Goal: Information Seeking & Learning: Find specific fact

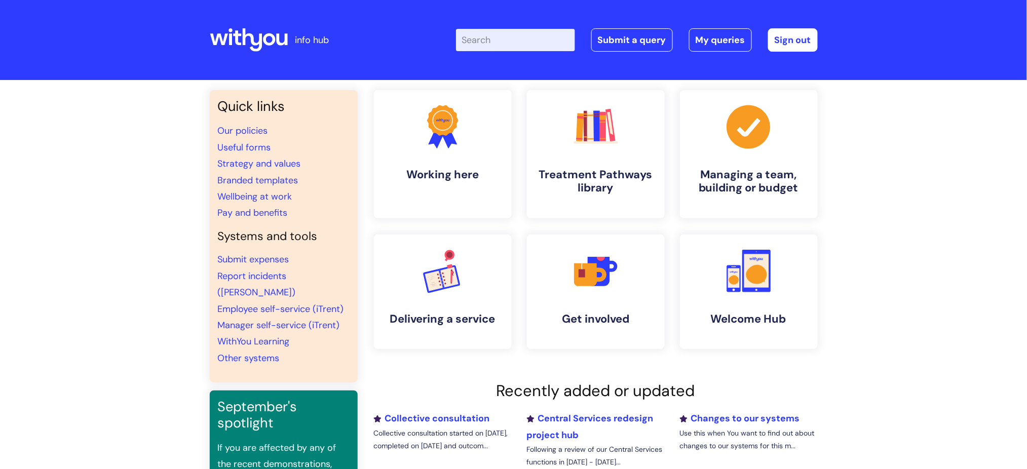
click at [512, 45] on input "Enter your search term here..." at bounding box center [515, 40] width 119 height 22
type input "payb"
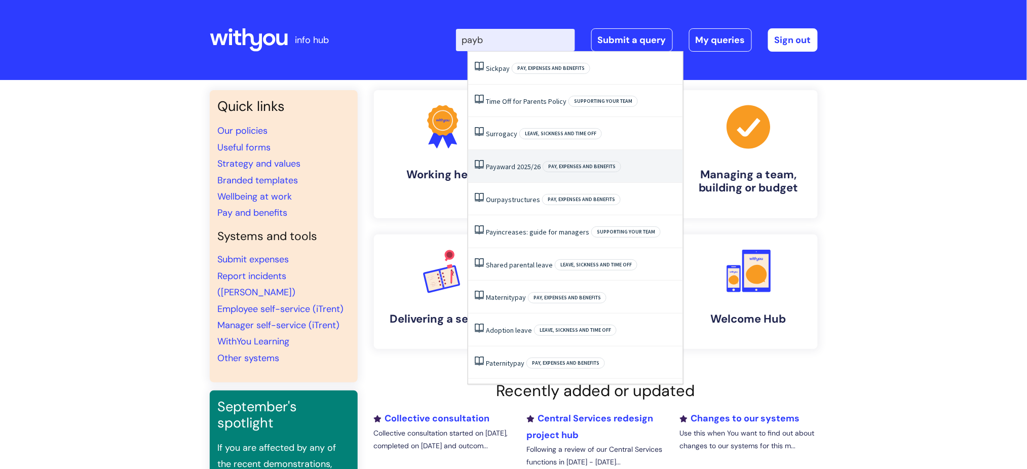
click at [546, 155] on li "Pay award 2025/26 Pay, expenses and benefits" at bounding box center [575, 166] width 215 height 33
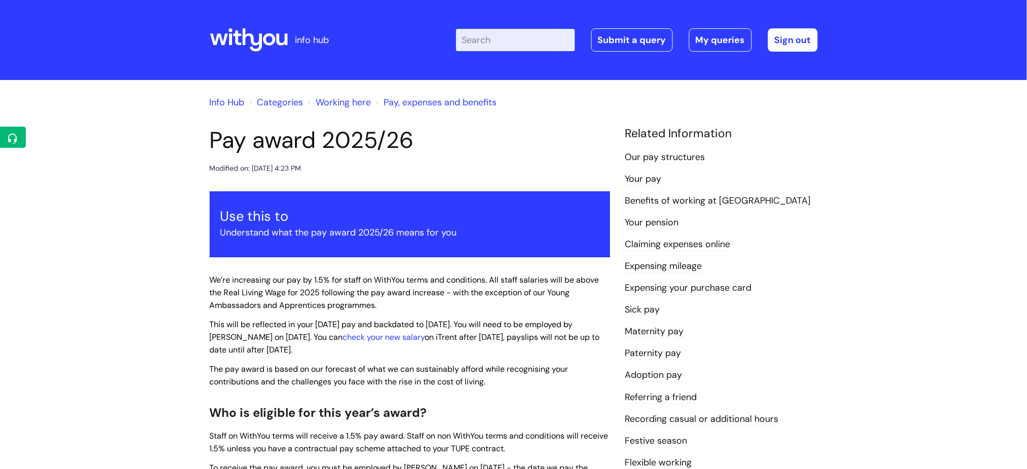
click at [560, 37] on input "Enter your search term here..." at bounding box center [515, 40] width 119 height 22
type input "pay"
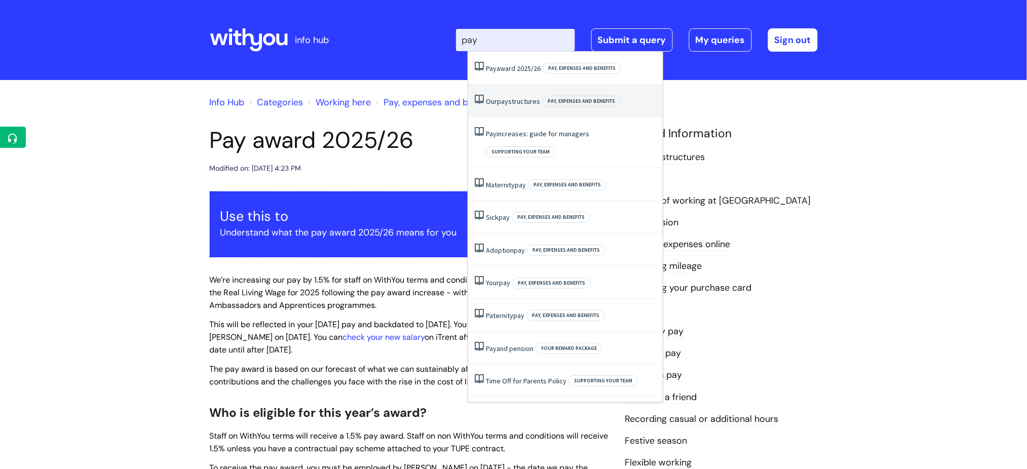
click at [555, 99] on span "Pay, expenses and benefits" at bounding box center [581, 101] width 79 height 11
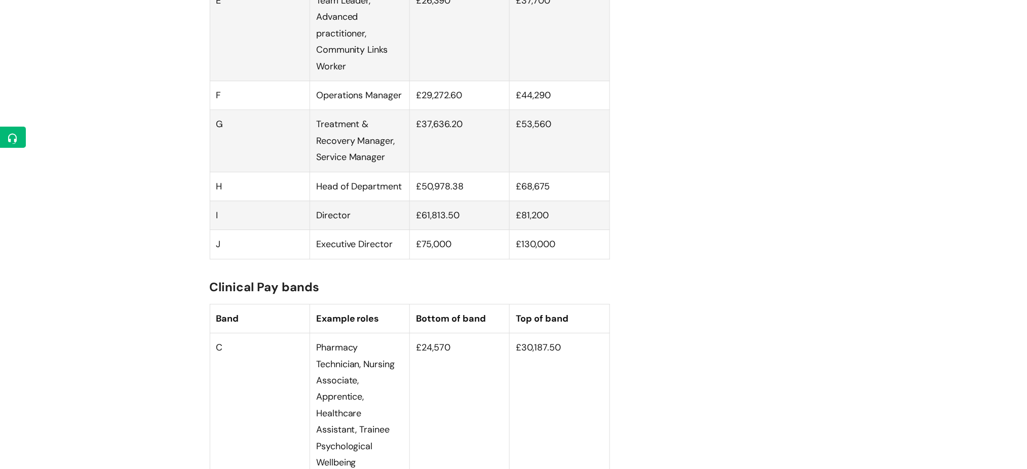
scroll to position [946, 0]
